Goal: Transaction & Acquisition: Purchase product/service

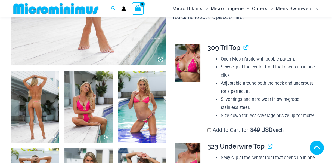
scroll to position [228, 0]
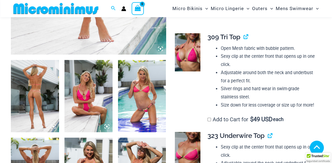
click at [187, 55] on img at bounding box center [187, 52] width 25 height 38
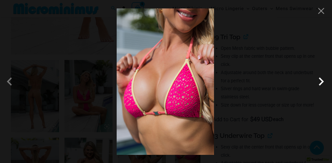
click at [323, 84] on span at bounding box center [321, 81] width 16 height 16
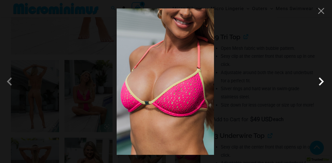
click at [322, 84] on span at bounding box center [321, 81] width 16 height 16
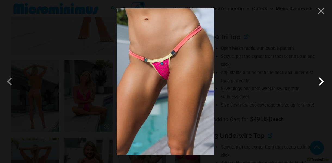
click at [321, 81] on span at bounding box center [321, 81] width 16 height 16
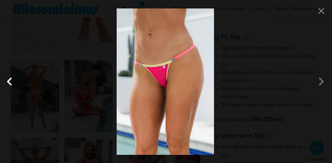
click at [8, 80] on span at bounding box center [11, 81] width 16 height 16
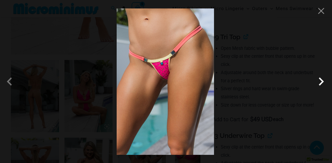
click at [320, 81] on span at bounding box center [321, 81] width 16 height 16
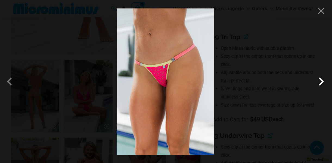
click at [320, 81] on span at bounding box center [321, 81] width 16 height 16
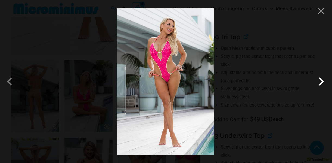
click at [320, 81] on span at bounding box center [321, 81] width 16 height 16
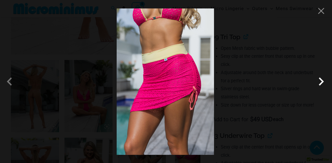
click at [320, 81] on span at bounding box center [321, 81] width 16 height 16
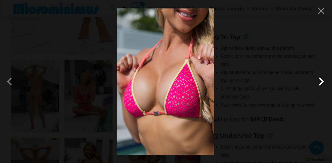
click at [320, 81] on span at bounding box center [321, 81] width 16 height 16
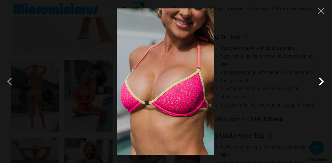
click at [320, 81] on span at bounding box center [321, 81] width 16 height 16
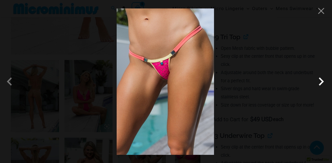
click at [320, 81] on span at bounding box center [321, 81] width 16 height 16
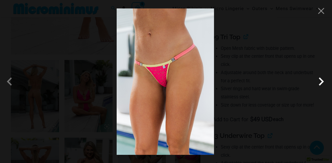
click at [320, 81] on span at bounding box center [321, 81] width 16 height 16
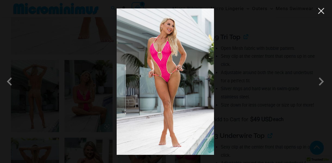
click at [320, 9] on button "Close" at bounding box center [321, 11] width 8 height 8
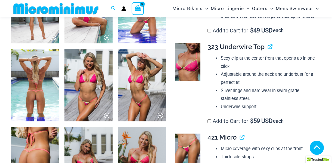
scroll to position [329, 0]
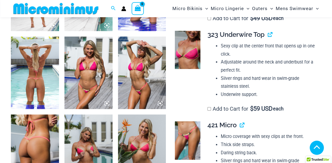
click at [42, 85] on img at bounding box center [35, 72] width 48 height 72
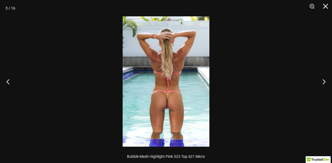
click at [173, 98] on img at bounding box center [166, 81] width 87 height 130
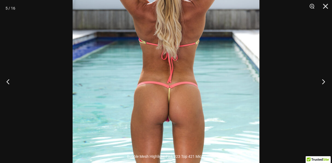
click at [321, 82] on button "Next" at bounding box center [321, 81] width 20 height 27
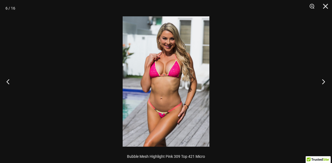
click at [321, 82] on button "Next" at bounding box center [321, 81] width 20 height 27
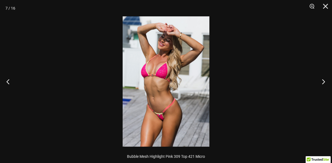
click at [321, 82] on button "Next" at bounding box center [321, 81] width 20 height 27
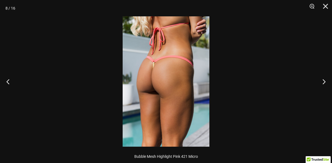
click at [158, 62] on img at bounding box center [166, 81] width 87 height 130
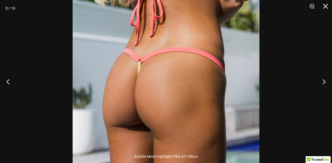
click at [141, 67] on img at bounding box center [166, 103] width 187 height 280
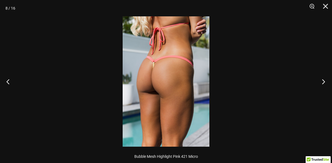
click at [324, 81] on button "Next" at bounding box center [321, 81] width 20 height 27
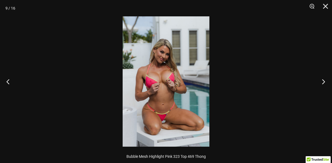
click at [324, 81] on button "Next" at bounding box center [321, 81] width 20 height 27
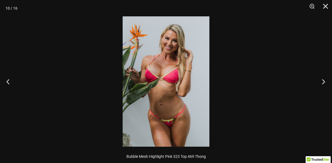
click at [324, 81] on button "Next" at bounding box center [321, 81] width 20 height 27
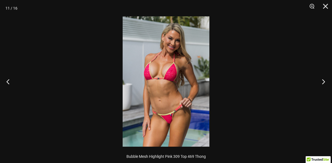
click at [324, 81] on button "Next" at bounding box center [321, 81] width 20 height 27
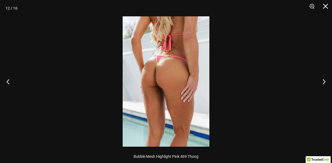
click at [154, 66] on img at bounding box center [166, 81] width 87 height 130
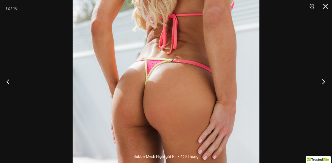
click at [323, 79] on button "Next" at bounding box center [321, 81] width 20 height 27
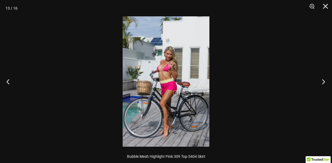
click at [323, 79] on button "Next" at bounding box center [321, 81] width 20 height 27
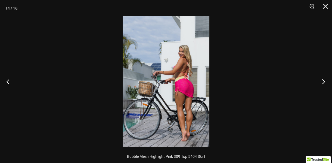
click at [323, 79] on button "Next" at bounding box center [321, 81] width 20 height 27
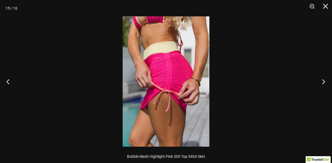
click at [323, 79] on button "Next" at bounding box center [321, 81] width 20 height 27
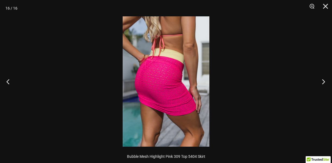
click at [323, 79] on button "Next" at bounding box center [321, 81] width 20 height 27
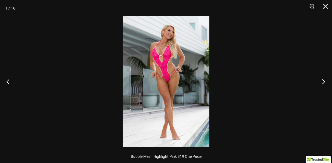
click at [323, 79] on button "Next" at bounding box center [321, 81] width 20 height 27
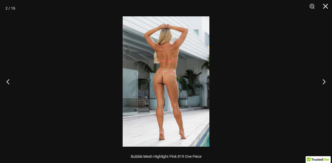
click at [158, 73] on img at bounding box center [166, 81] width 87 height 130
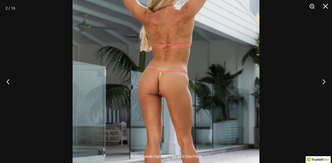
click at [311, 5] on button "Zoom" at bounding box center [310, 8] width 14 height 16
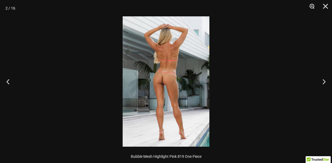
click at [311, 5] on button "Zoom" at bounding box center [310, 8] width 14 height 16
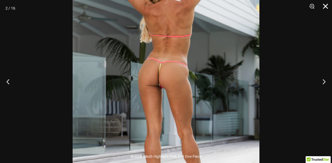
click at [326, 8] on button "Close" at bounding box center [324, 8] width 14 height 16
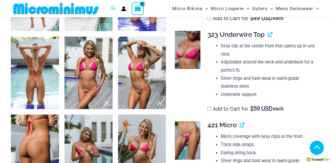
click at [185, 56] on img at bounding box center [187, 50] width 25 height 38
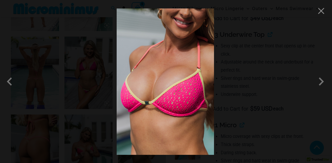
click at [169, 98] on img at bounding box center [165, 81] width 97 height 146
click at [321, 9] on button "Close" at bounding box center [321, 11] width 8 height 8
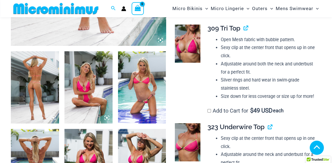
scroll to position [231, 0]
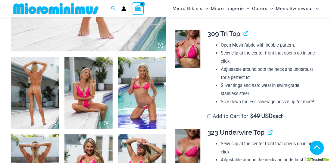
click at [134, 94] on img at bounding box center [142, 93] width 48 height 72
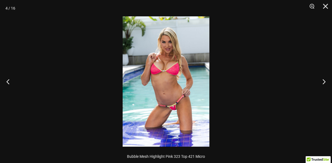
click at [162, 99] on img at bounding box center [166, 81] width 87 height 130
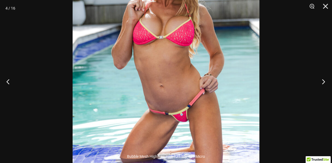
click at [323, 82] on button "Next" at bounding box center [321, 81] width 20 height 27
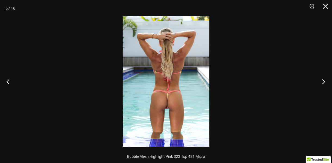
click at [323, 82] on button "Next" at bounding box center [321, 81] width 20 height 27
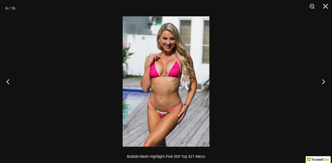
click at [323, 82] on button "Next" at bounding box center [321, 81] width 20 height 27
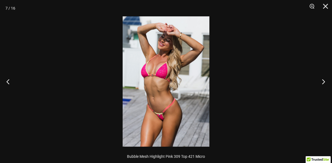
click at [323, 82] on button "Next" at bounding box center [321, 81] width 20 height 27
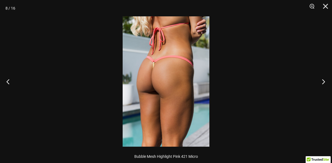
click at [323, 82] on button "Next" at bounding box center [321, 81] width 20 height 27
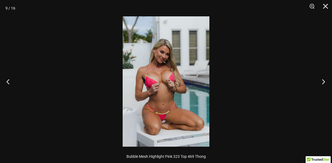
click at [323, 82] on button "Next" at bounding box center [321, 81] width 20 height 27
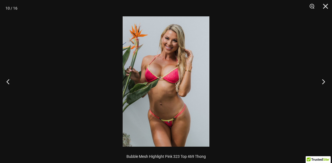
click at [323, 82] on button "Next" at bounding box center [321, 81] width 20 height 27
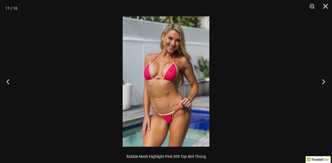
click at [323, 82] on button "Next" at bounding box center [321, 81] width 20 height 27
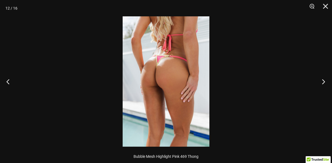
click at [323, 82] on button "Next" at bounding box center [321, 81] width 20 height 27
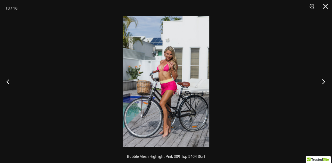
click at [323, 82] on button "Next" at bounding box center [321, 81] width 20 height 27
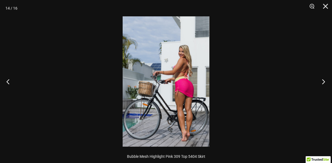
click at [323, 82] on button "Next" at bounding box center [321, 81] width 20 height 27
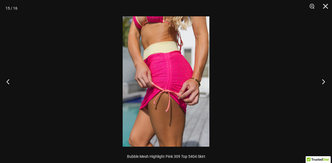
click at [323, 82] on button "Next" at bounding box center [321, 81] width 20 height 27
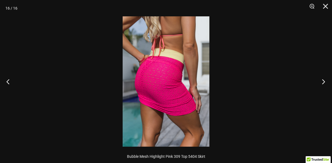
click at [323, 82] on button "Next" at bounding box center [321, 81] width 20 height 27
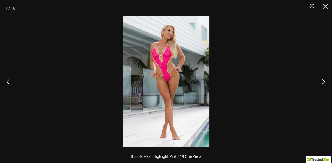
click at [323, 82] on button "Next" at bounding box center [321, 81] width 20 height 27
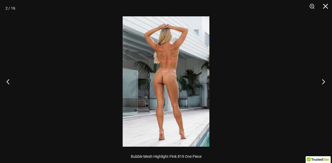
click at [323, 82] on button "Next" at bounding box center [321, 81] width 20 height 27
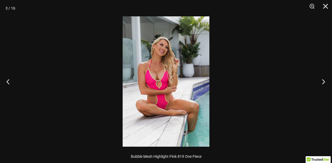
click at [323, 82] on button "Next" at bounding box center [321, 81] width 20 height 27
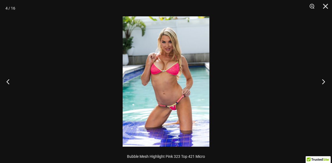
click at [323, 82] on button "Next" at bounding box center [321, 81] width 20 height 27
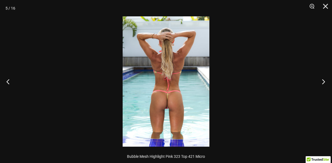
click at [323, 82] on button "Next" at bounding box center [321, 81] width 20 height 27
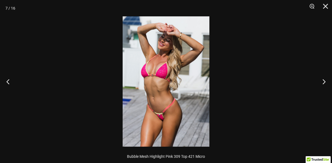
click at [164, 68] on img at bounding box center [166, 81] width 87 height 130
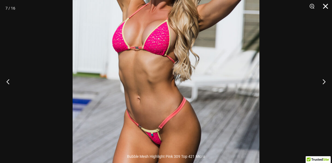
click at [325, 8] on button "Close" at bounding box center [324, 8] width 14 height 16
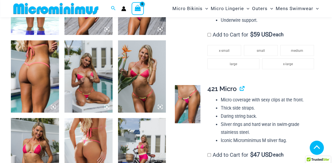
scroll to position [396, 0]
